Goal: Information Seeking & Learning: Understand process/instructions

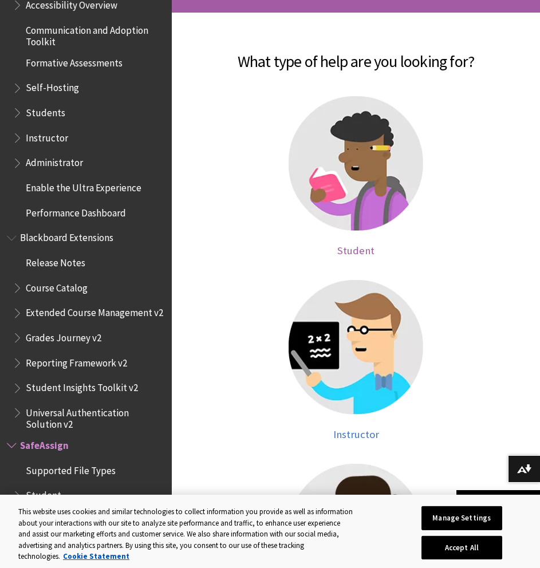
click at [356, 187] on img at bounding box center [356, 163] width 135 height 135
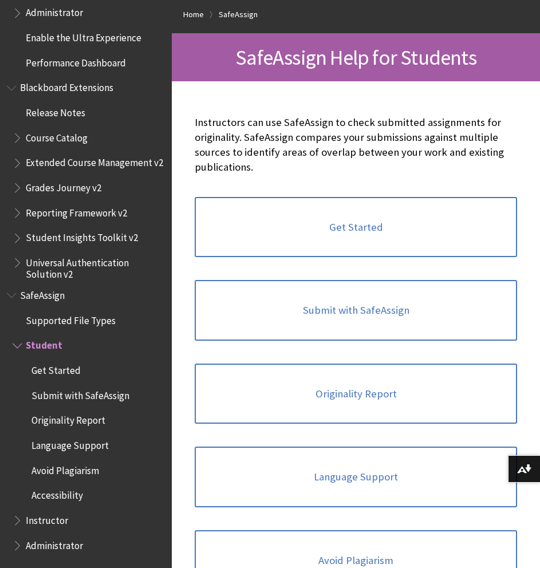
scroll to position [171, 0]
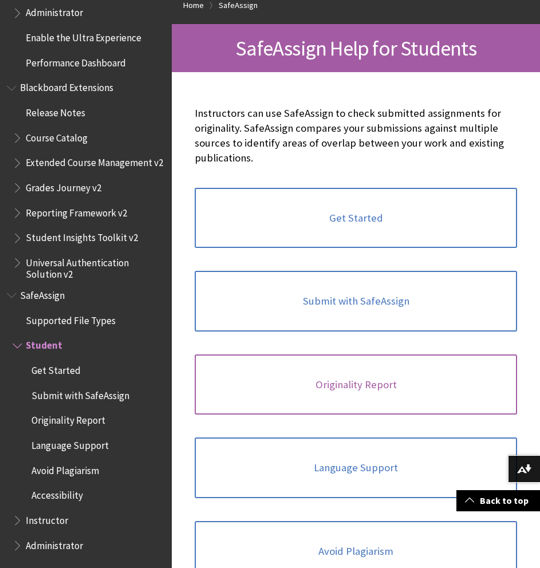
click at [332, 379] on link "Originality Report" at bounding box center [356, 385] width 323 height 61
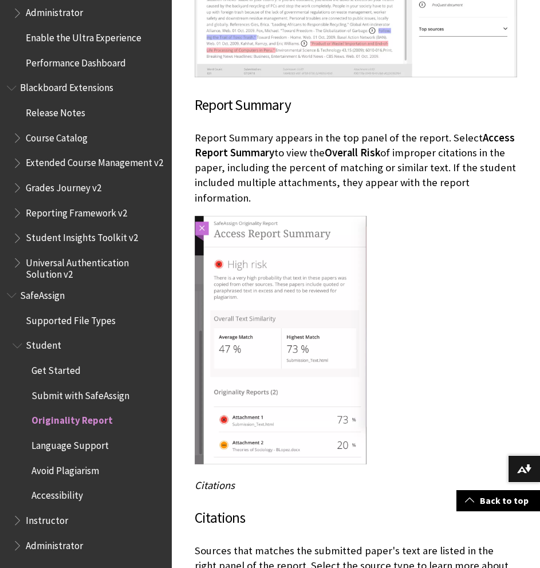
scroll to position [2269, 0]
